Goal: Information Seeking & Learning: Learn about a topic

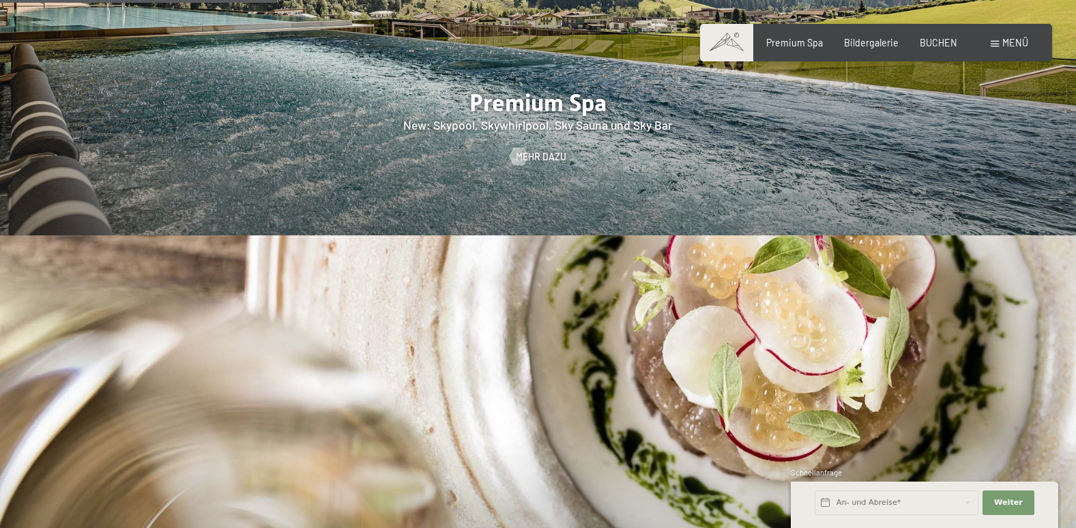
scroll to position [1911, 0]
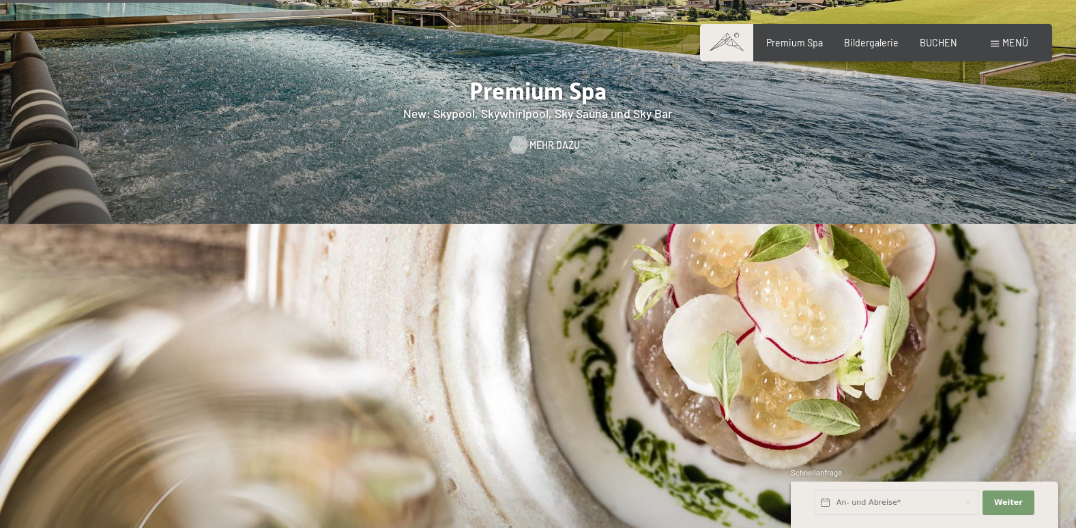
click at [546, 139] on span "Mehr dazu" at bounding box center [555, 146] width 50 height 14
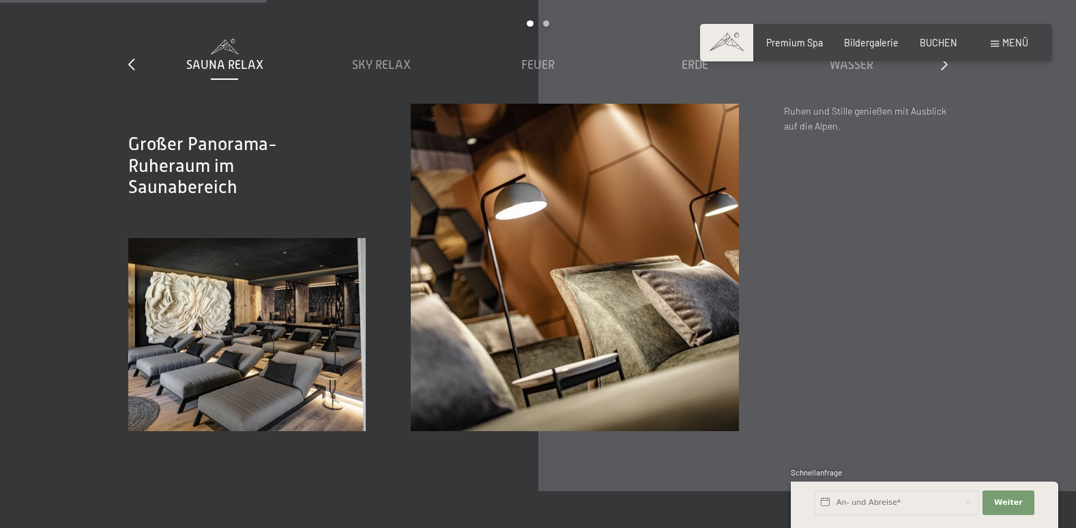
scroll to position [2047, 0]
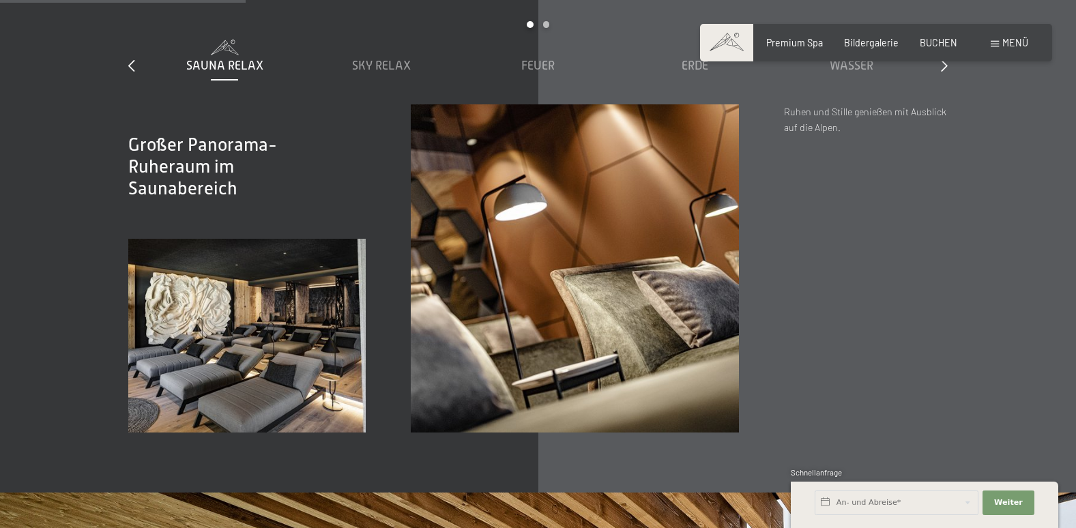
click at [990, 42] on div "Buchen Anfragen Premium Spa Bildergalerie BUCHEN Menü DE IT EN Gutschein Bilder…" at bounding box center [876, 43] width 304 height 14
click at [992, 42] on span at bounding box center [995, 44] width 8 height 6
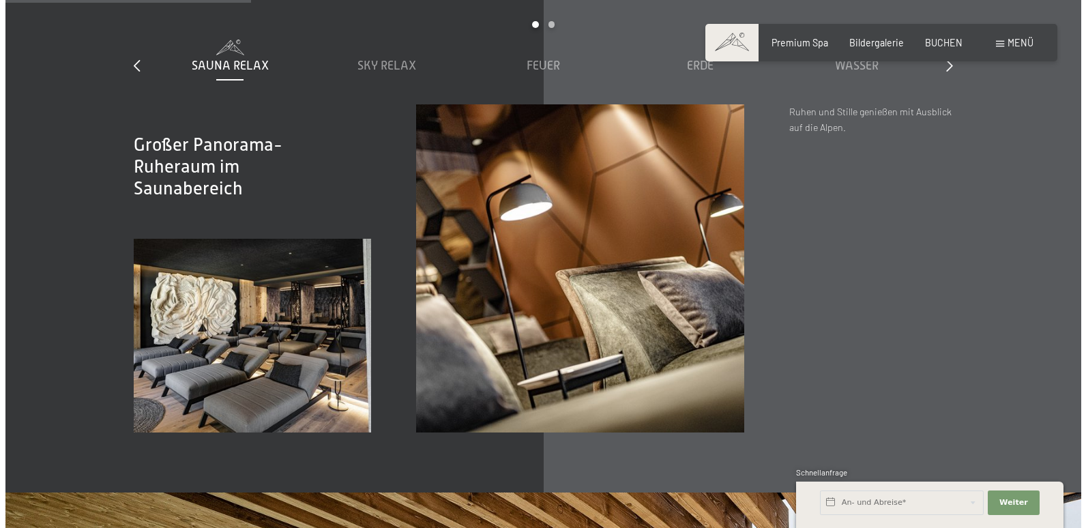
scroll to position [2055, 0]
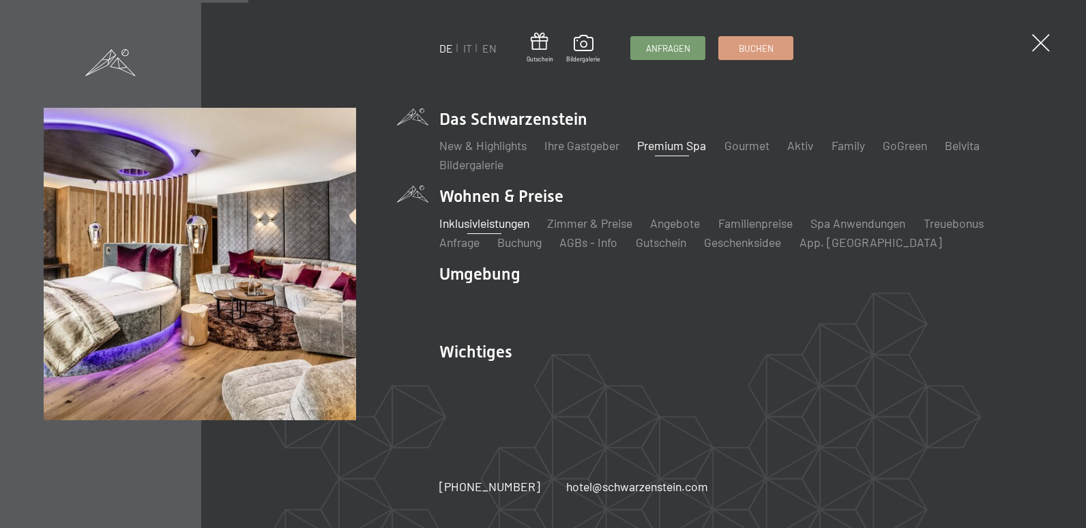
click at [512, 221] on link "Inklusivleistungen" at bounding box center [484, 223] width 90 height 15
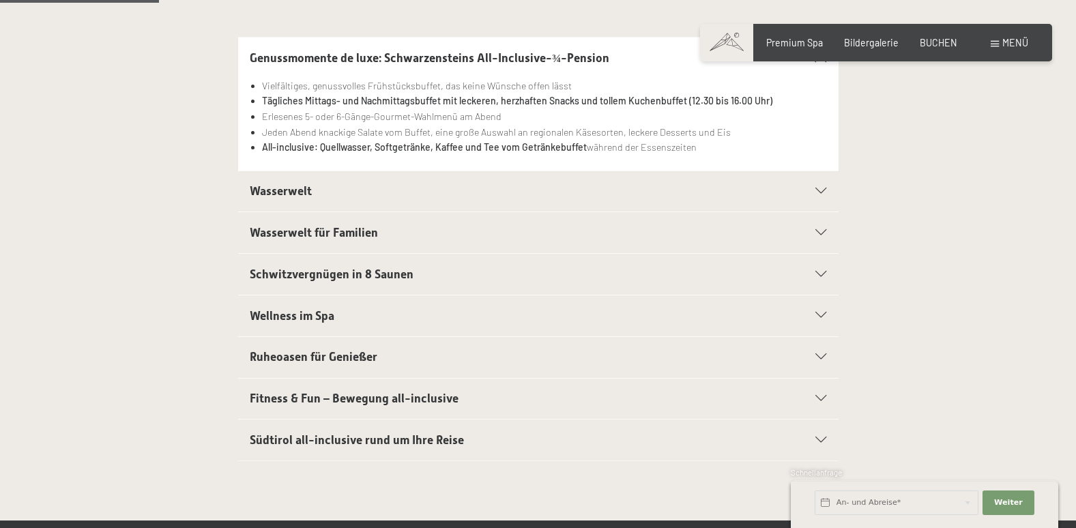
scroll to position [341, 0]
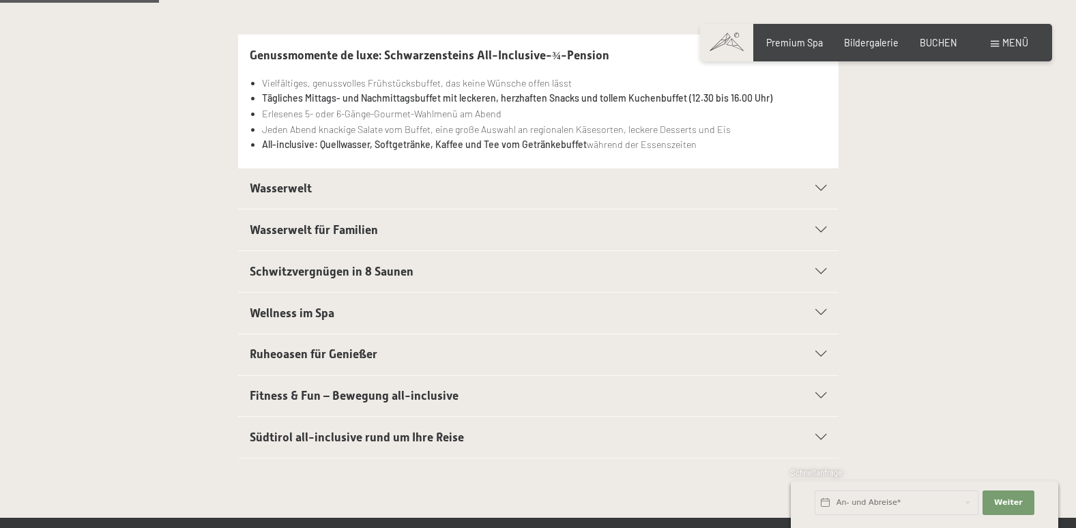
click at [820, 188] on icon at bounding box center [820, 189] width 11 height 6
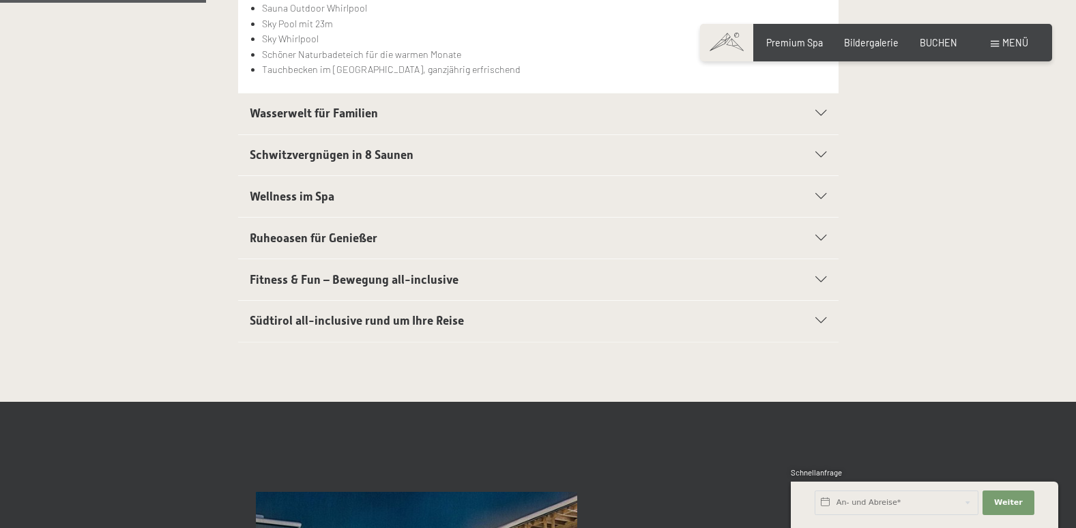
scroll to position [478, 0]
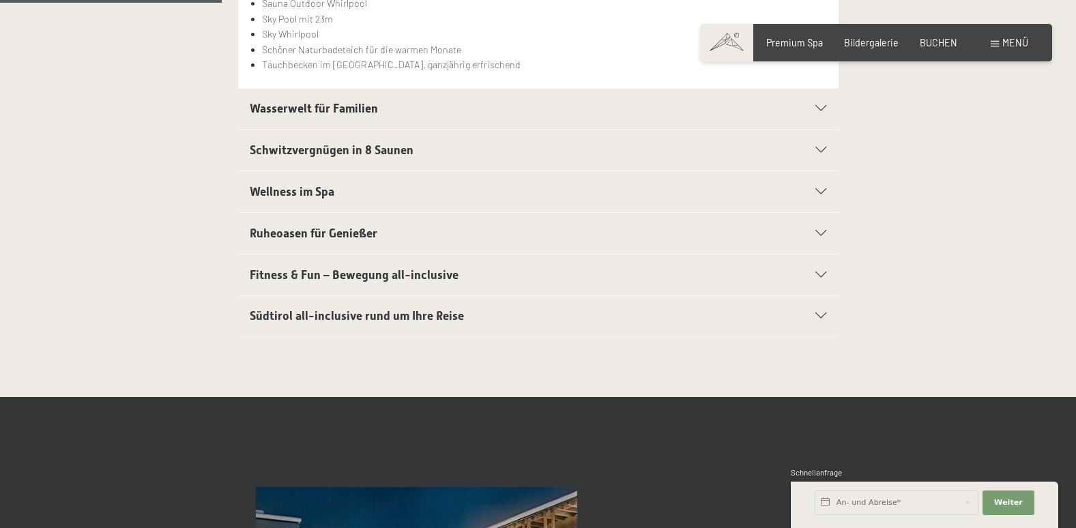
click at [819, 108] on icon at bounding box center [820, 109] width 11 height 6
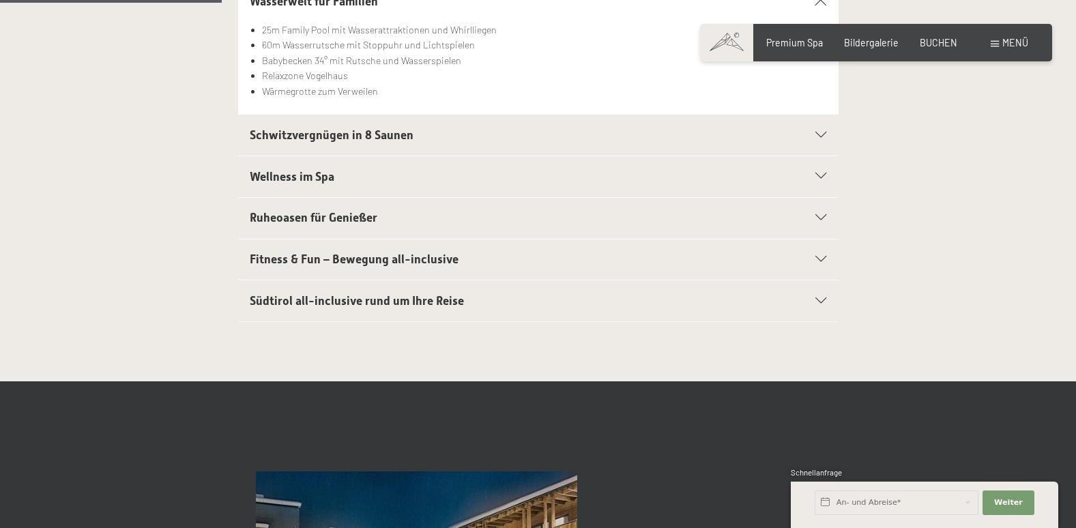
click at [820, 257] on icon at bounding box center [820, 260] width 11 height 6
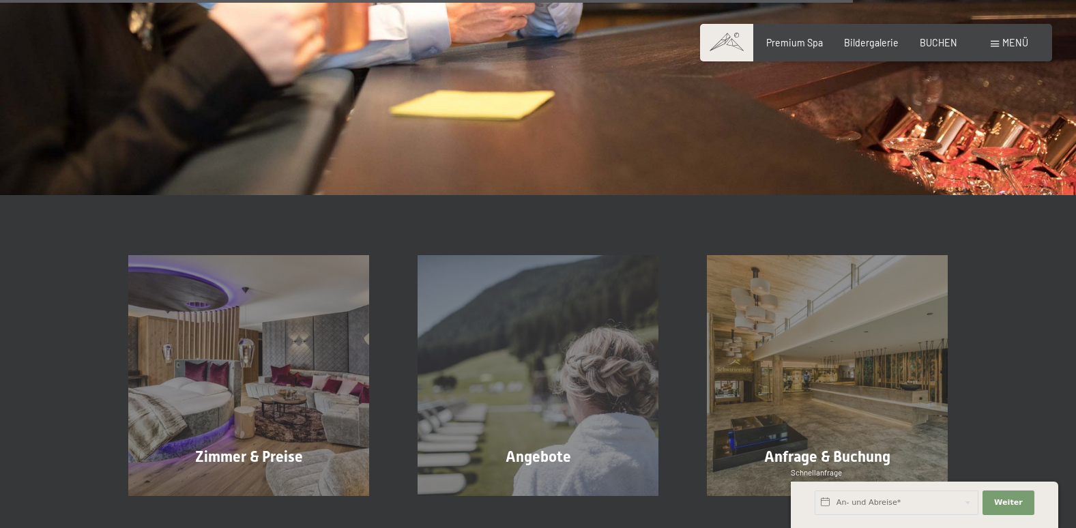
scroll to position [2115, 0]
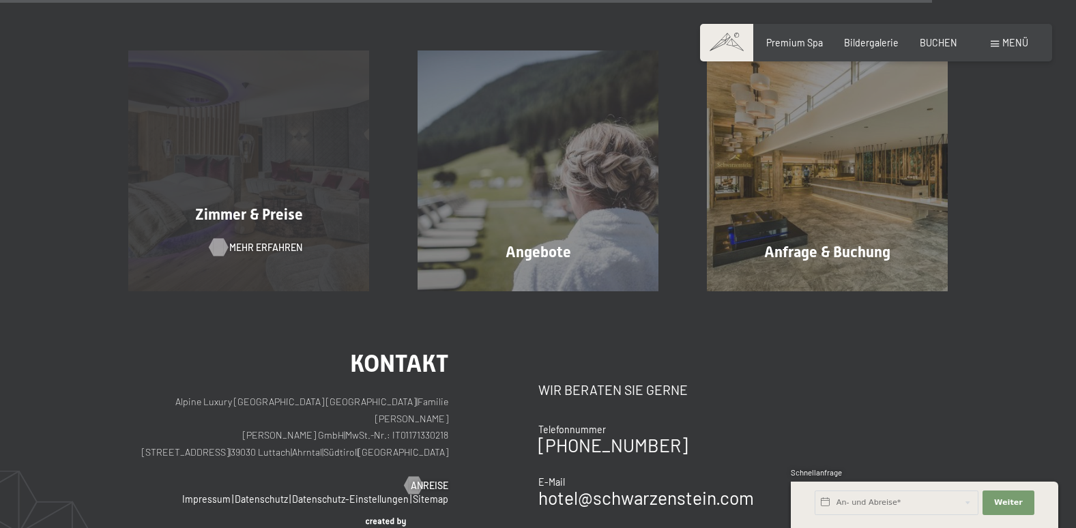
click at [257, 244] on span "Mehr erfahren" at bounding box center [265, 248] width 73 height 14
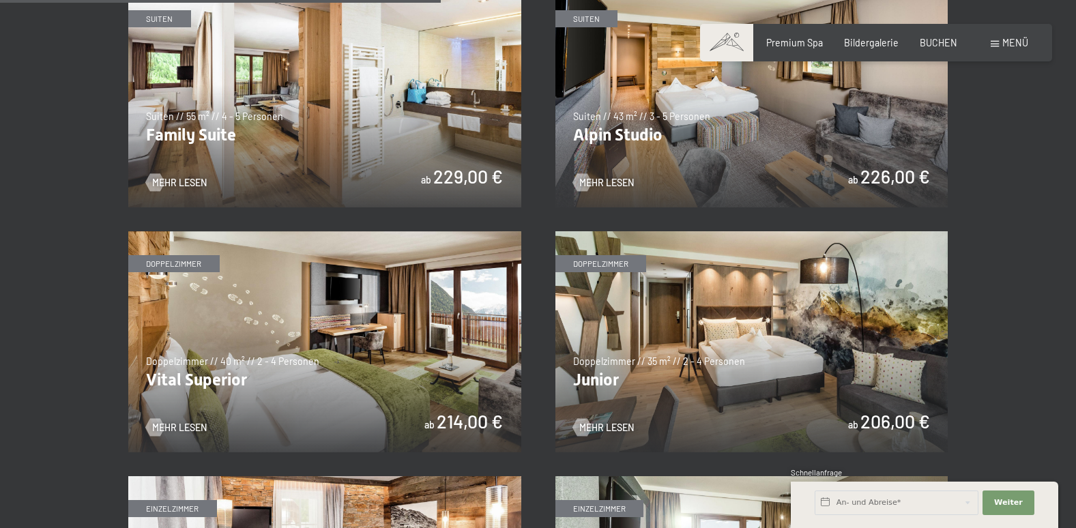
scroll to position [1569, 0]
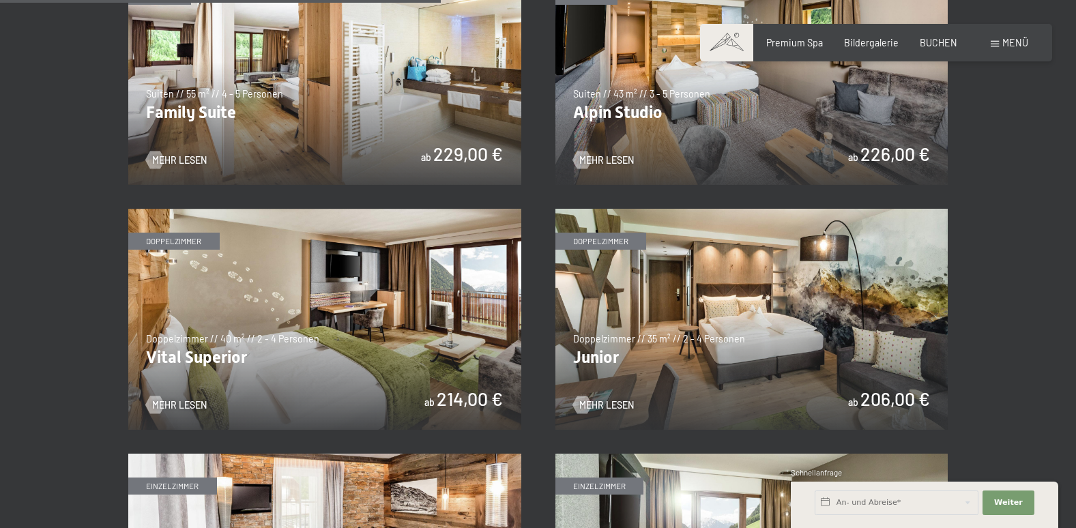
click at [614, 244] on img at bounding box center [751, 319] width 393 height 221
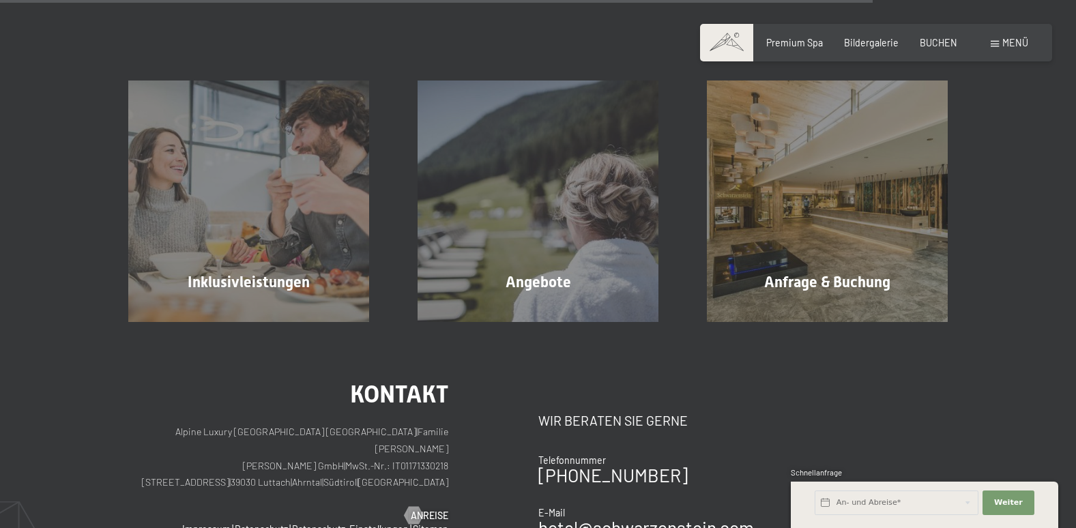
scroll to position [1365, 0]
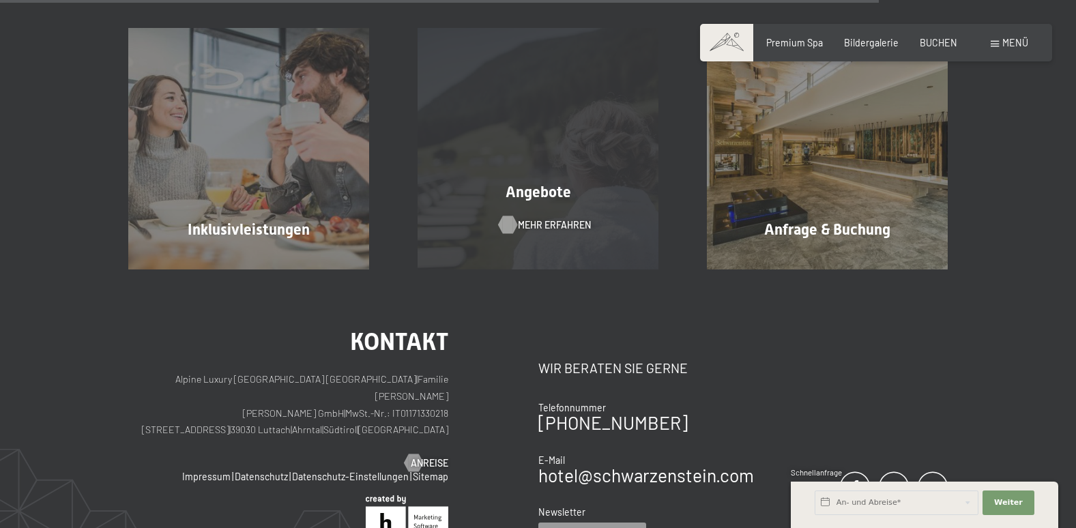
click at [530, 225] on span "Mehr erfahren" at bounding box center [554, 225] width 73 height 14
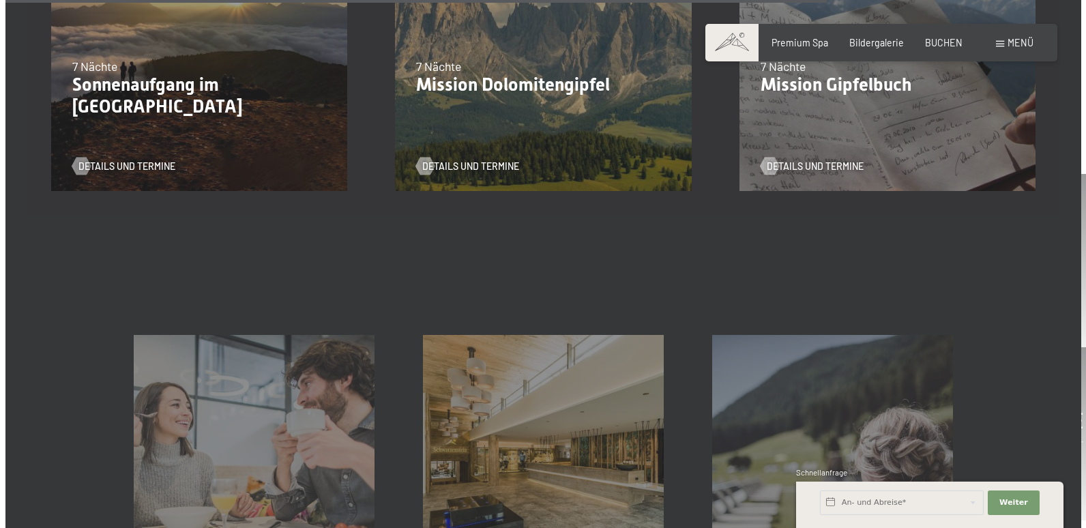
scroll to position [1868, 0]
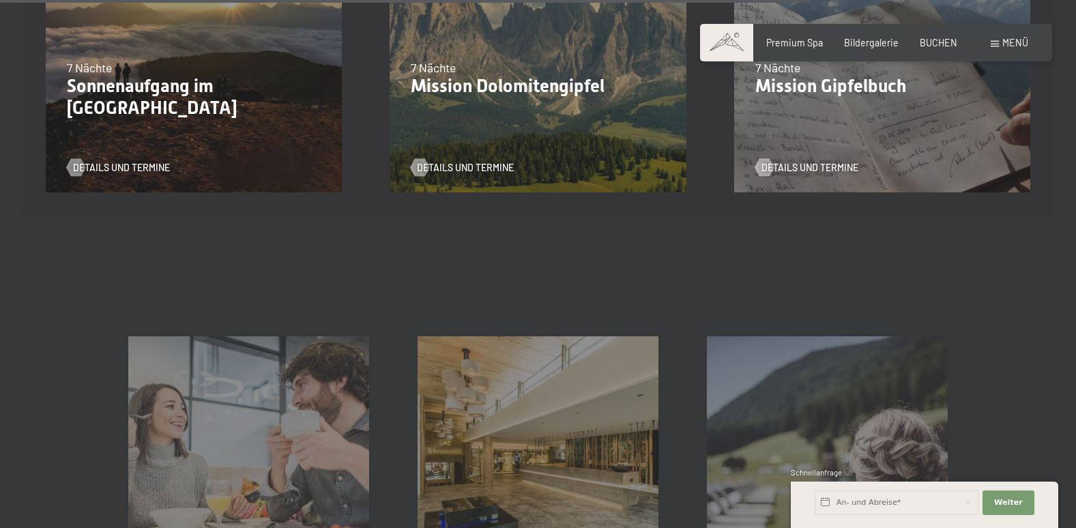
click at [994, 42] on span at bounding box center [995, 44] width 8 height 6
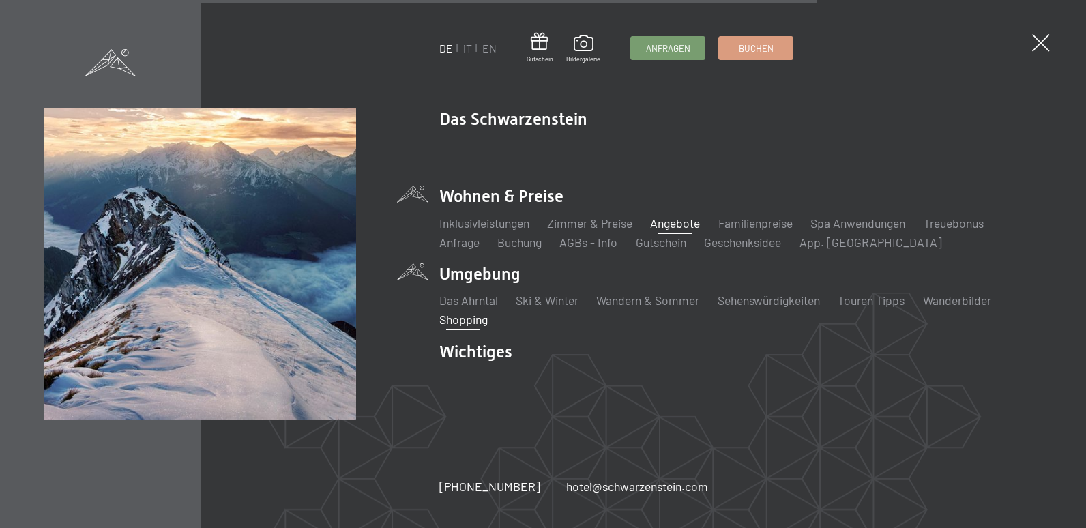
click at [459, 316] on link "Shopping" at bounding box center [463, 319] width 48 height 15
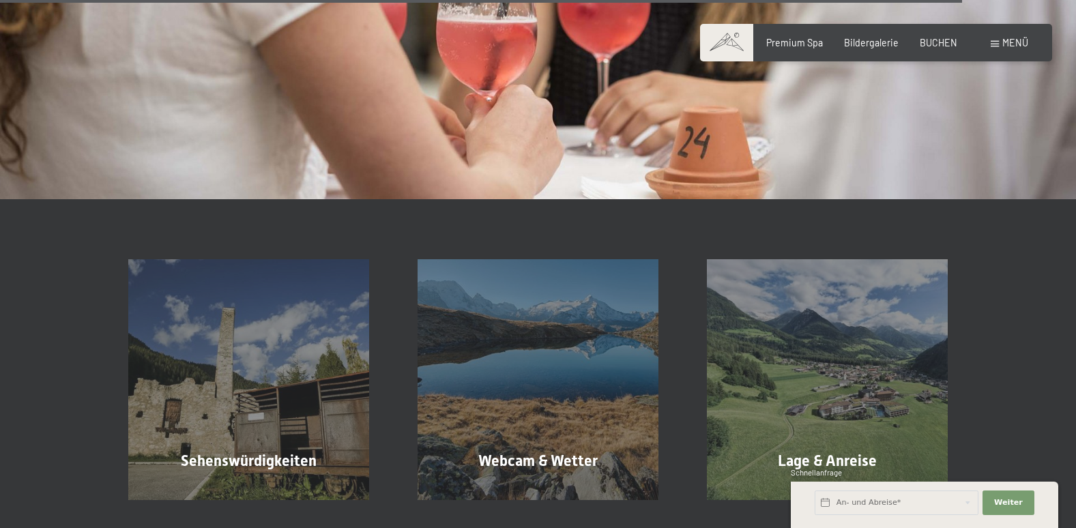
scroll to position [2252, 0]
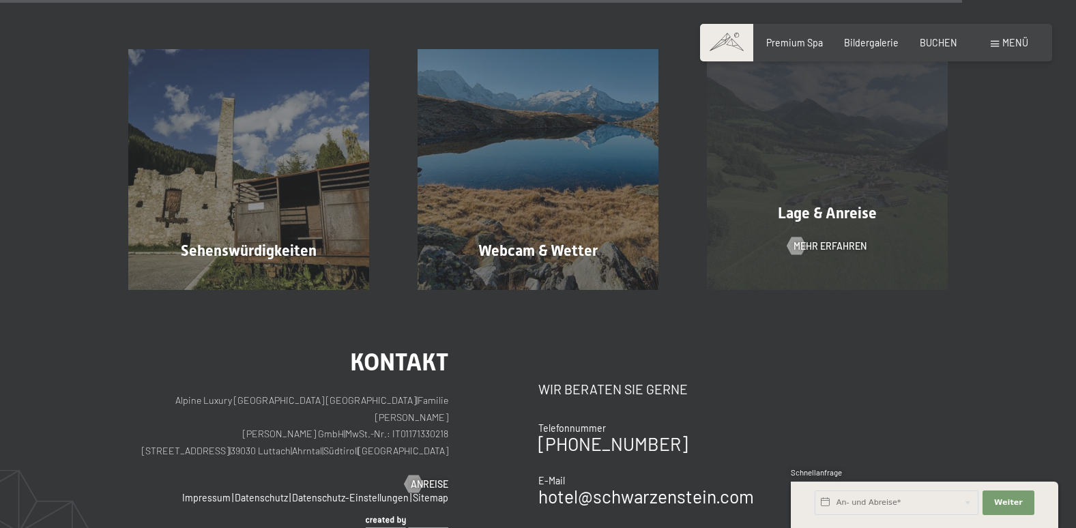
click at [843, 205] on span "Lage & Anreise" at bounding box center [827, 213] width 99 height 17
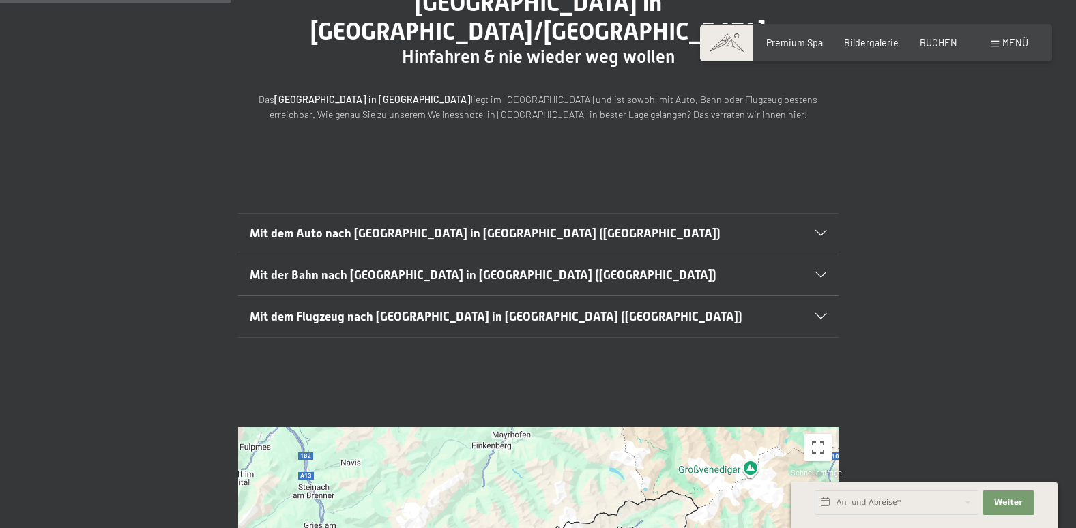
scroll to position [205, 0]
click at [819, 231] on icon at bounding box center [820, 234] width 11 height 6
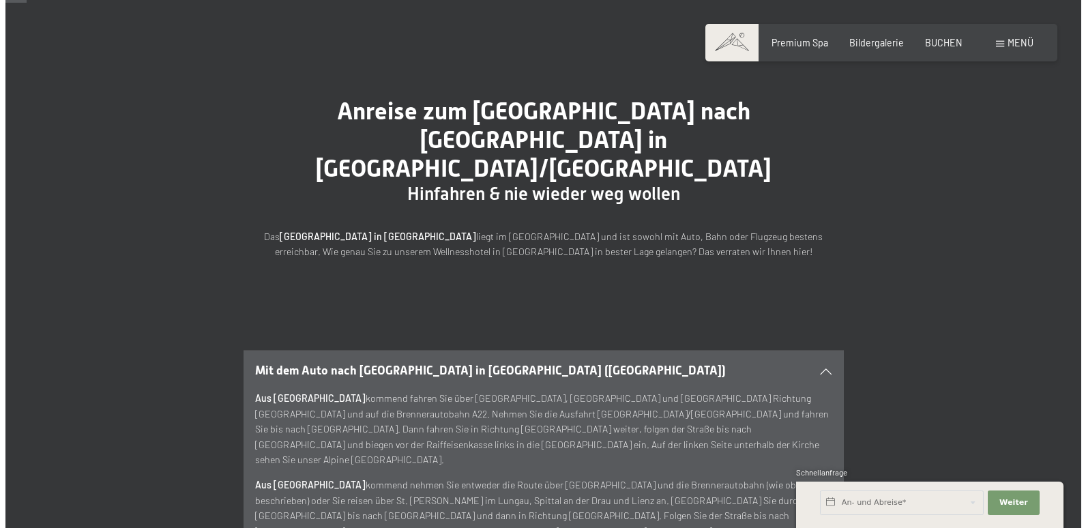
scroll to position [0, 0]
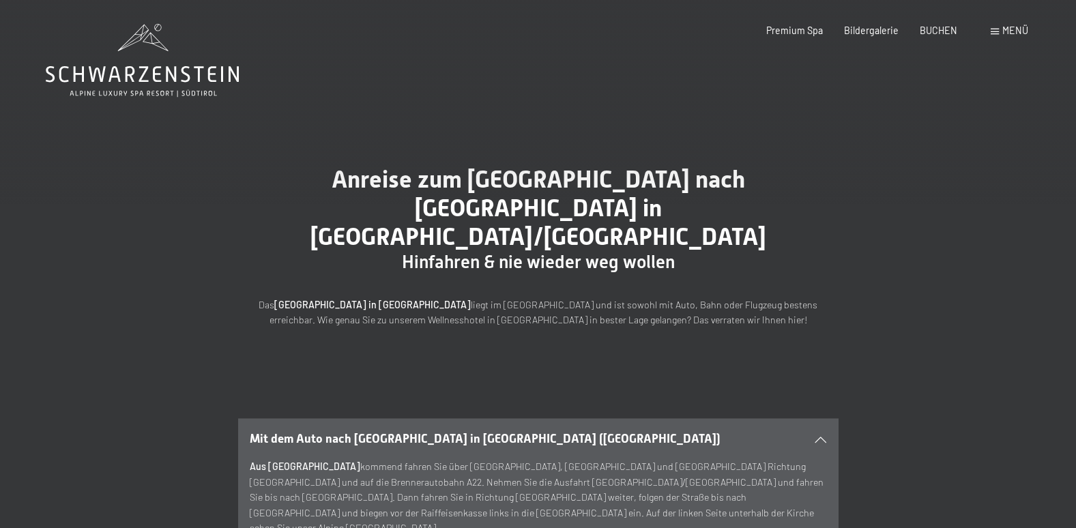
click at [1000, 26] on div "Menü" at bounding box center [1010, 31] width 38 height 14
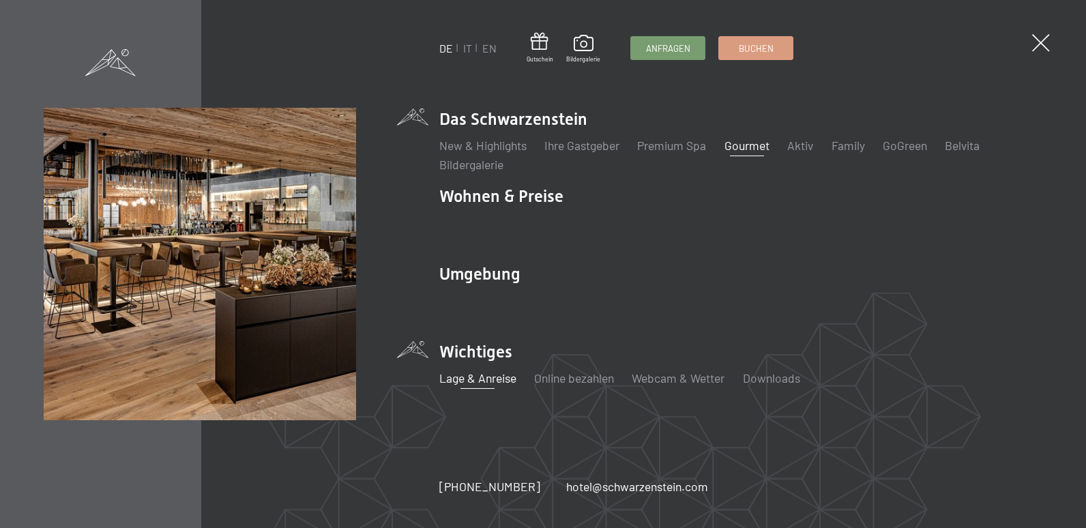
click at [747, 149] on link "Gourmet" at bounding box center [747, 145] width 45 height 15
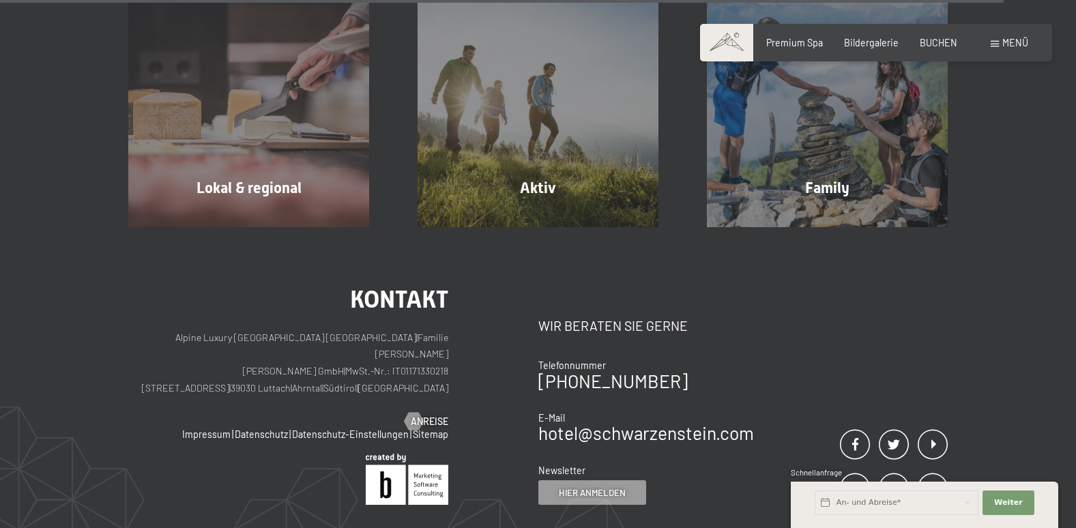
scroll to position [4299, 0]
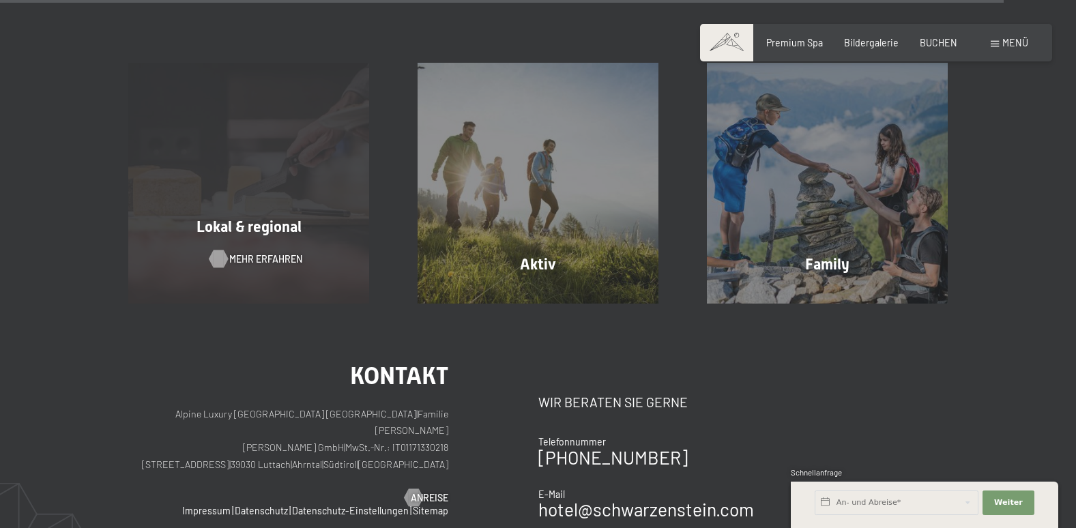
click at [238, 252] on span "Mehr erfahren" at bounding box center [265, 259] width 73 height 14
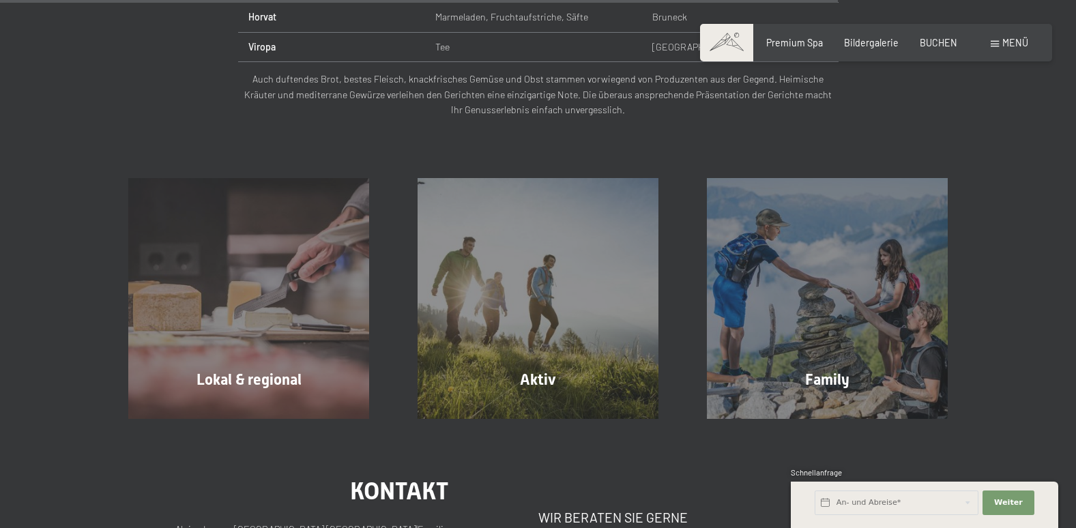
scroll to position [1842, 0]
